Goal: Task Accomplishment & Management: Use online tool/utility

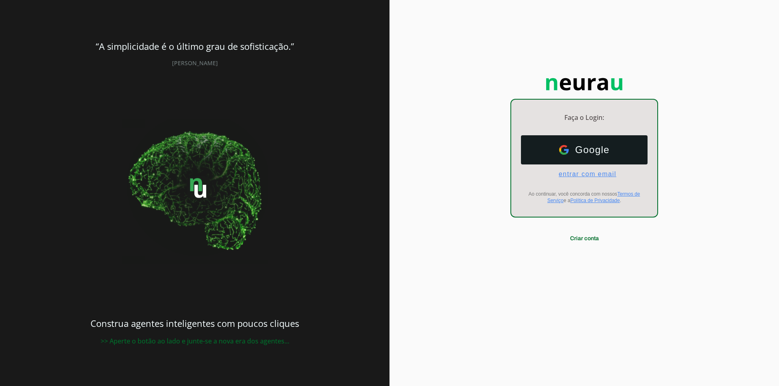
click at [582, 176] on span "entrar com email" at bounding box center [584, 174] width 64 height 7
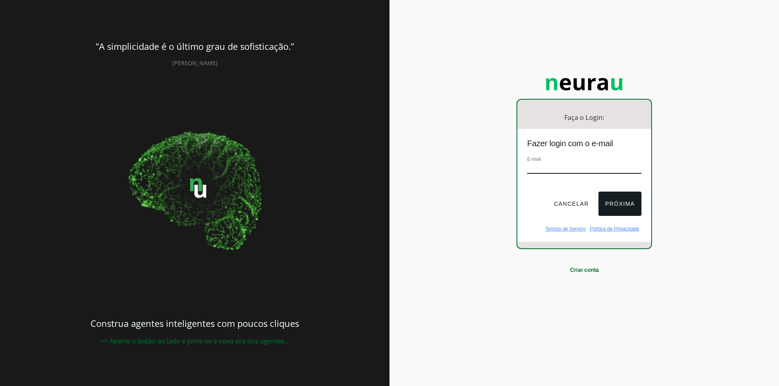
click at [543, 165] on input "email" at bounding box center [584, 168] width 114 height 11
type input "[EMAIL_ADDRESS][DOMAIN_NAME]"
click at [630, 208] on button "Próxima" at bounding box center [619, 204] width 43 height 24
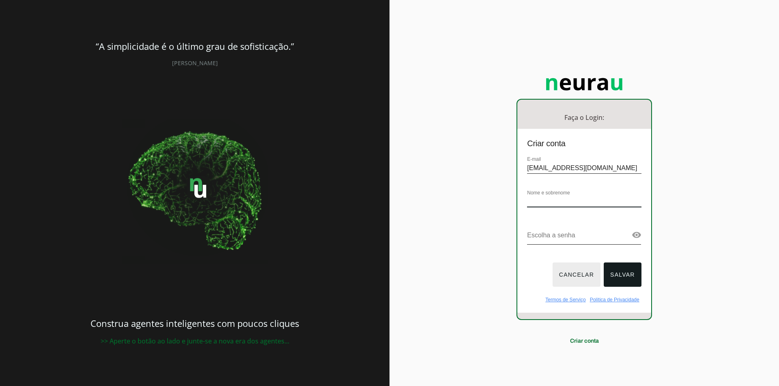
click at [575, 268] on button "Cancelar" at bounding box center [576, 275] width 48 height 24
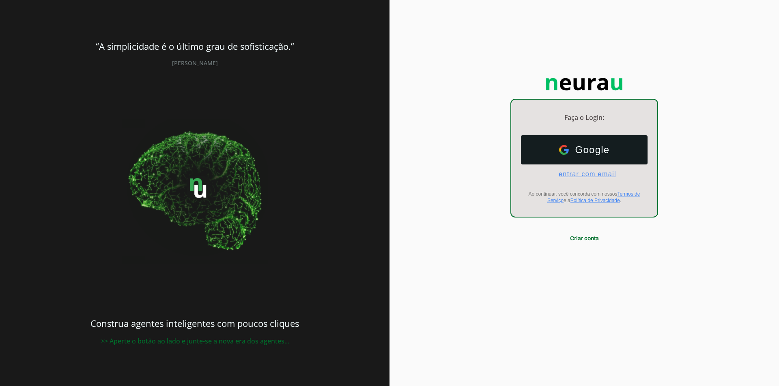
click at [574, 178] on span "entrar com email" at bounding box center [584, 174] width 64 height 7
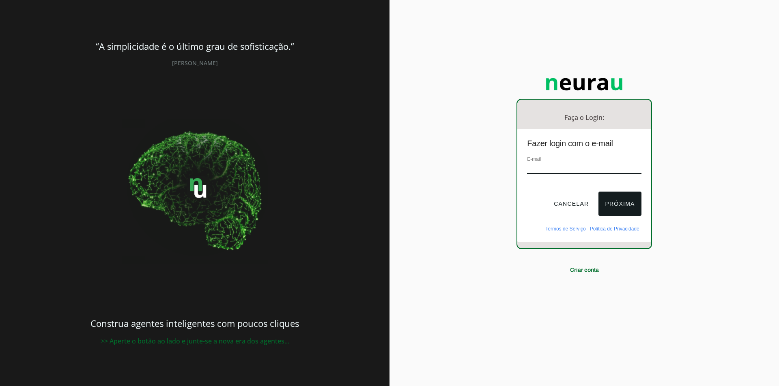
click at [547, 163] on input "email" at bounding box center [584, 168] width 114 height 11
type input "[EMAIL_ADDRESS][DOMAIN_NAME]"
click at [622, 208] on button "Próxima" at bounding box center [619, 204] width 43 height 24
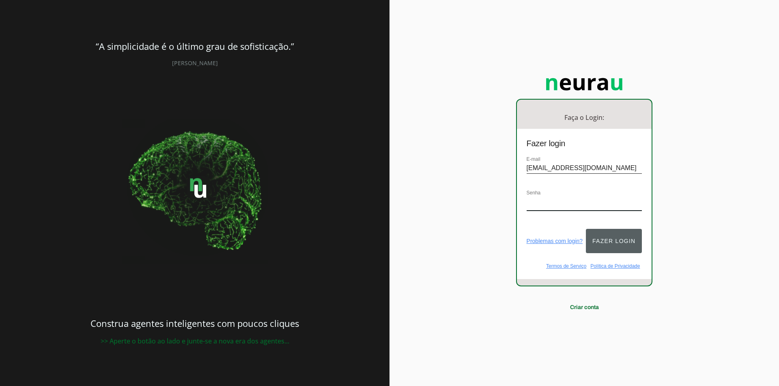
click at [627, 234] on button "Fazer login" at bounding box center [614, 241] width 56 height 24
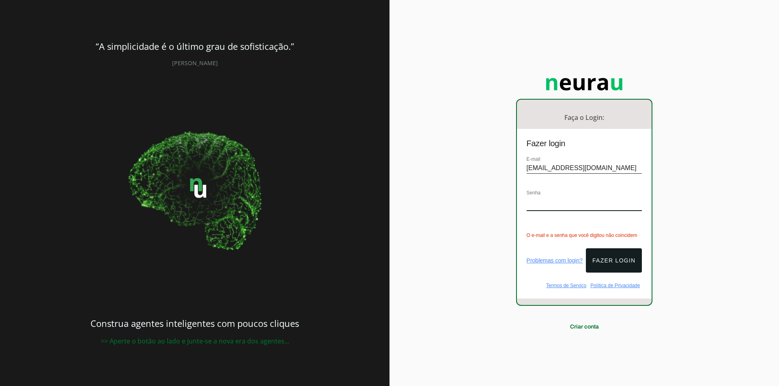
click at [508, 205] on div "Faça o Login: dashboard Ir para o dashboard Fazer login E-mail [EMAIL_ADDRESS][…" at bounding box center [583, 193] width 389 height 386
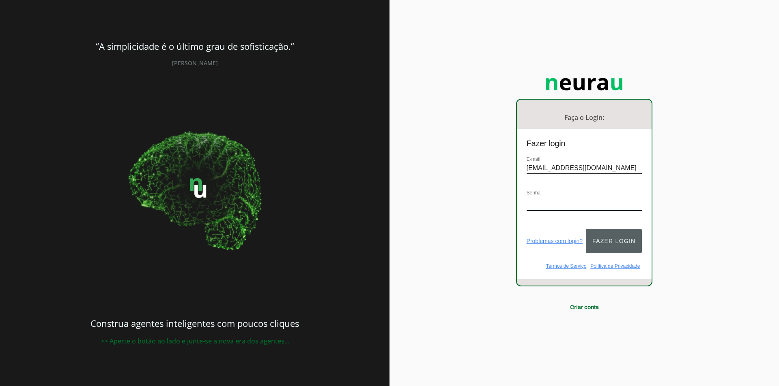
click at [630, 238] on button "Fazer login" at bounding box center [614, 241] width 56 height 24
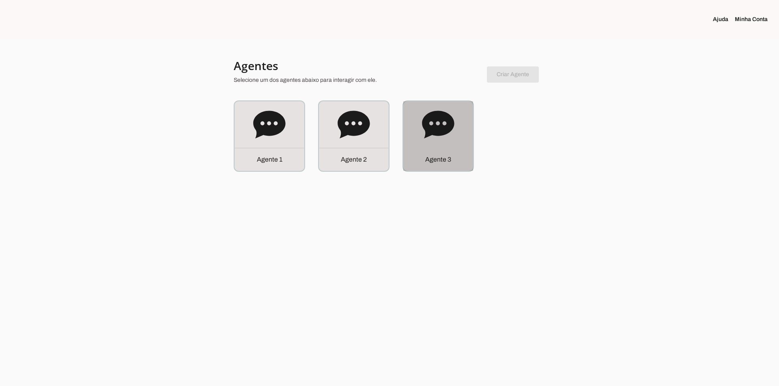
click at [437, 133] on icon at bounding box center [438, 125] width 32 height 28
